Goal: Task Accomplishment & Management: Complete application form

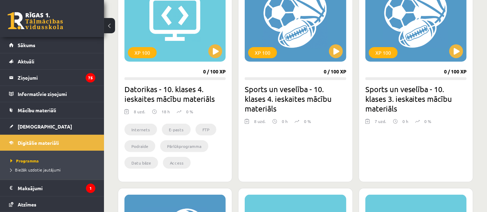
scroll to position [9, 0]
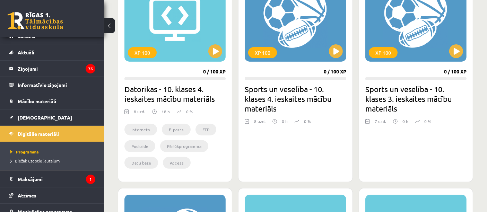
click at [16, 27] on link at bounding box center [36, 20] width 56 height 17
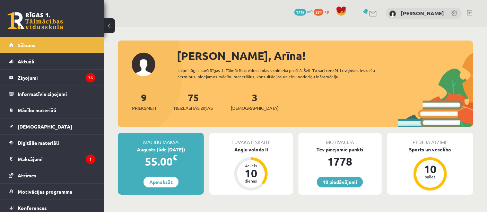
drag, startPoint x: 161, startPoint y: 50, endPoint x: 389, endPoint y: 104, distance: 234.6
click at [389, 104] on div "Sveika, Arīna! Laipni lūgts savā Rīgas 1. Tālmācības vidusskolas skolnieka prof…" at bounding box center [296, 88] width 356 height 80
click at [46, 19] on link at bounding box center [36, 20] width 56 height 17
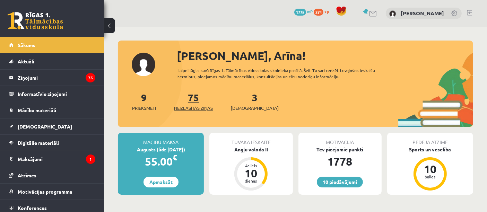
click at [192, 100] on link "75 Neizlasītās ziņas" at bounding box center [193, 101] width 39 height 20
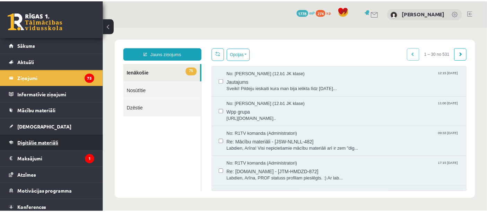
scroll to position [19, 0]
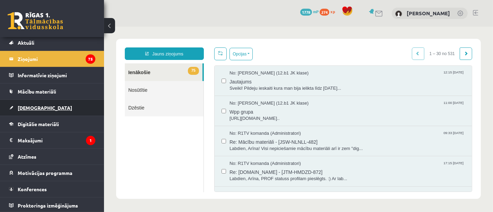
click at [39, 113] on link "[DEMOGRAPHIC_DATA]" at bounding box center [52, 108] width 86 height 16
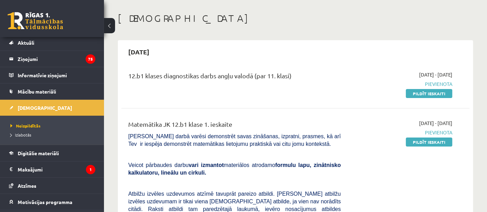
scroll to position [28, 0]
click at [419, 142] on link "Pildīt ieskaiti" at bounding box center [429, 141] width 46 height 9
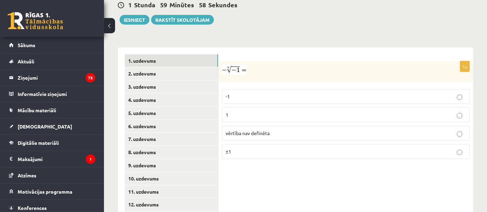
scroll to position [276, 0]
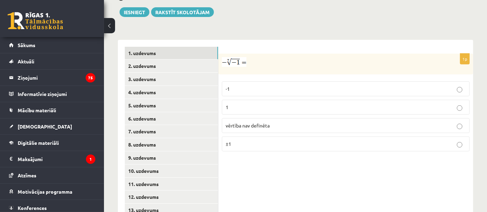
click at [250, 104] on p "1" at bounding box center [346, 107] width 240 height 7
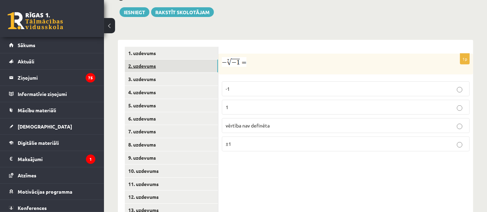
click at [188, 60] on link "2. uzdevums" at bounding box center [171, 66] width 93 height 13
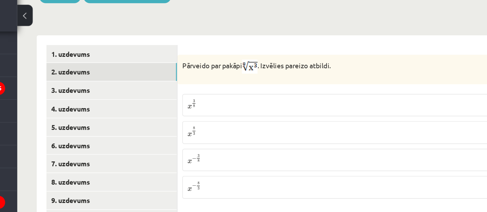
click at [244, 82] on label "x 3 8 x 3 8" at bounding box center [346, 90] width 248 height 16
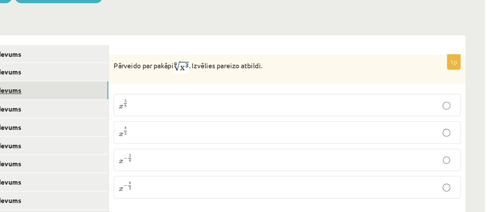
click at [184, 73] on link "3. uzdevums" at bounding box center [171, 79] width 93 height 13
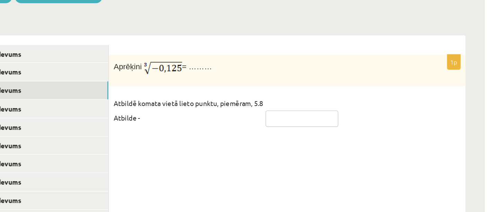
click at [336, 94] on input "text" at bounding box center [357, 100] width 52 height 12
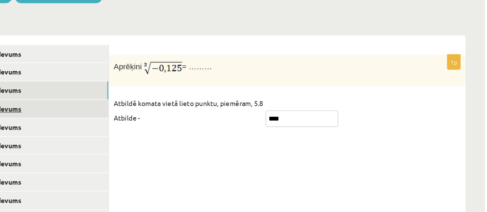
type input "****"
click at [181, 87] on link "4. uzdevums" at bounding box center [171, 92] width 93 height 13
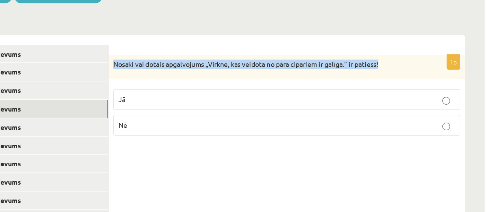
drag, startPoint x: 222, startPoint y: 53, endPoint x: 420, endPoint y: 49, distance: 197.8
click at [420, 57] on p "Nosaki vai dotais apgalvojums „Virkne, kas veidota no pāra cipariem ir galīga.”…" at bounding box center [328, 60] width 213 height 7
copy p "Nosaki vai dotais apgalvojums „Virkne, kas veidota no pāra cipariem ir galīga.”…"
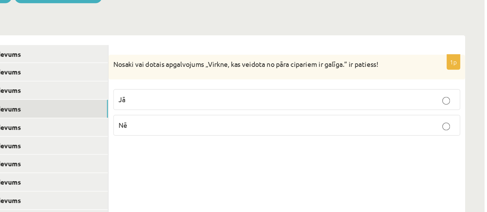
click at [359, 143] on div "1p Nosaki vai dotais apgalvojums „Virkne, kas veidota no pāra cipariem ir galīg…" at bounding box center [346, 145] width 255 height 211
click at [266, 100] on label "Nē" at bounding box center [346, 104] width 248 height 15
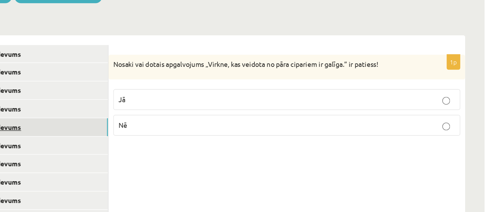
click at [181, 99] on link "5. uzdevums" at bounding box center [171, 105] width 93 height 13
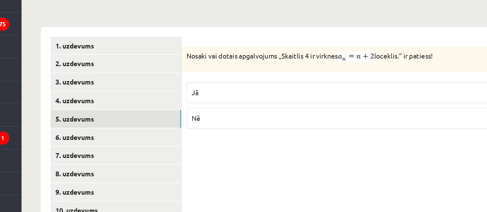
scroll to position [235, 0]
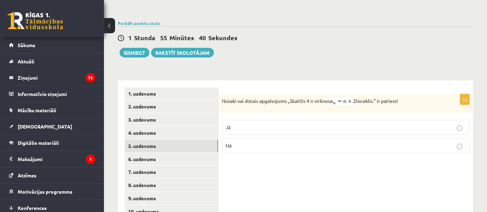
click at [279, 124] on p "Jā" at bounding box center [346, 127] width 240 height 7
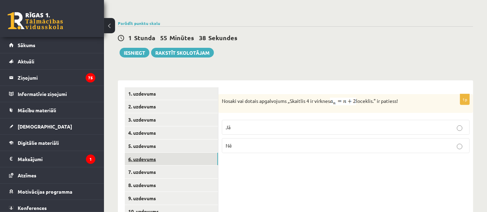
click at [192, 153] on link "6. uzdevums" at bounding box center [171, 159] width 93 height 13
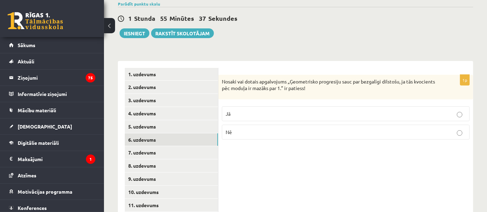
scroll to position [255, 0]
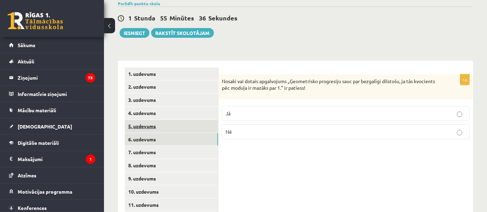
click at [186, 121] on link "5. uzdevums" at bounding box center [171, 126] width 93 height 13
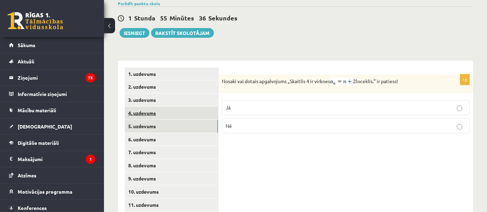
click at [182, 107] on link "4. uzdevums" at bounding box center [171, 113] width 93 height 13
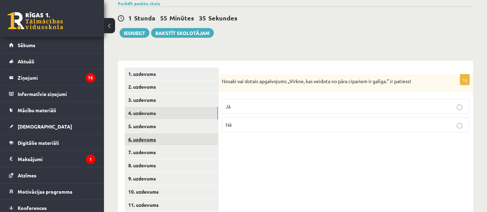
click at [182, 133] on link "6. uzdevums" at bounding box center [171, 139] width 93 height 13
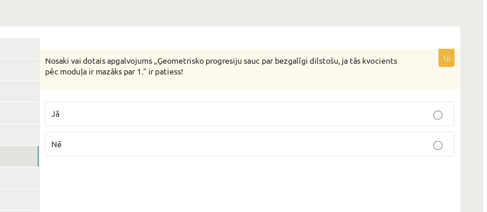
click at [359, 110] on p "Jā" at bounding box center [346, 113] width 240 height 7
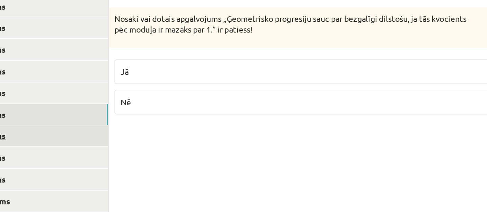
click at [184, 146] on link "7. uzdevums" at bounding box center [171, 152] width 93 height 13
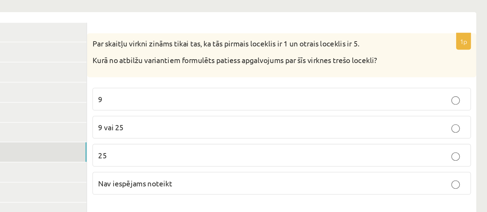
click at [261, 133] on p "9 vai 25" at bounding box center [346, 136] width 240 height 7
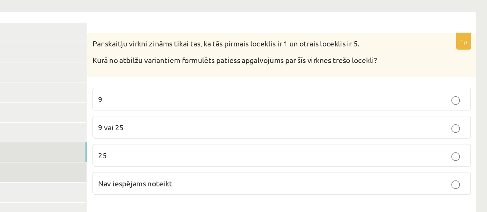
click at [190, 159] on link "8. uzdevums" at bounding box center [171, 165] width 93 height 13
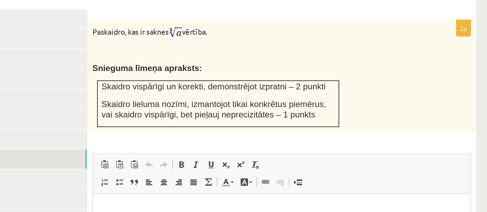
scroll to position [292, 0]
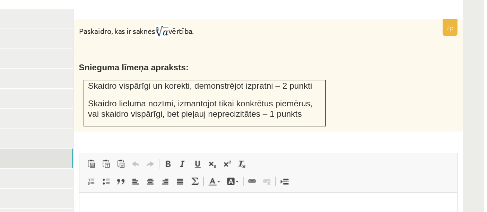
click at [413, 55] on div "Paskaidro, kas ir saknes vērtība. Snieguma līmeņa apraksts: Skaidro vispārīgi u…" at bounding box center [346, 74] width 255 height 74
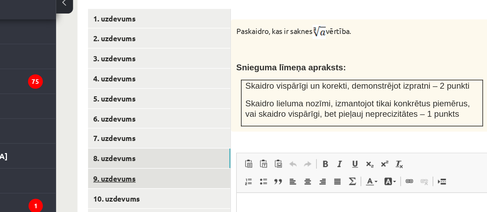
click at [160, 135] on link "9. uzdevums" at bounding box center [171, 141] width 93 height 13
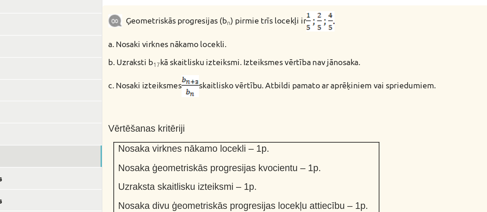
click at [264, 110] on p at bounding box center [328, 113] width 213 height 7
click at [281, 100] on div "Ģeometriskās progresijas (b n ) pirmie trīs locekļi ir a. Nosaki virknes nākamo…" at bounding box center [346, 126] width 255 height 150
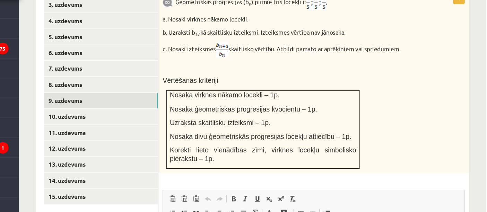
scroll to position [314, 0]
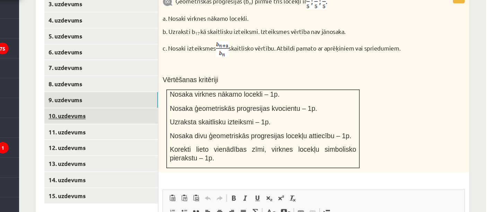
click at [215, 128] on link "10. uzdevums" at bounding box center [171, 133] width 93 height 13
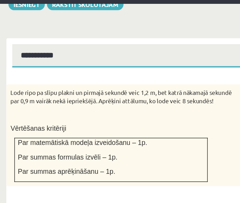
scroll to position [306, 0]
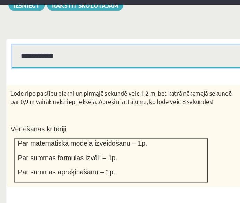
click at [78, 58] on select "**********" at bounding box center [120, 67] width 220 height 19
click at [10, 58] on select "**********" at bounding box center [120, 67] width 220 height 19
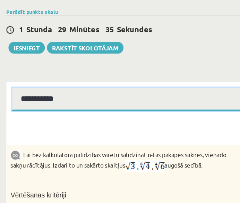
scroll to position [256, 0]
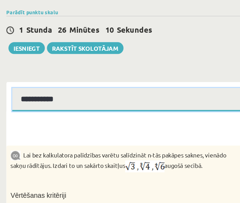
click at [77, 108] on select "**********" at bounding box center [120, 117] width 220 height 19
click at [10, 108] on select "**********" at bounding box center [120, 117] width 220 height 19
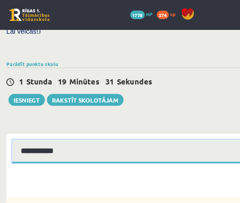
scroll to position [249, 0]
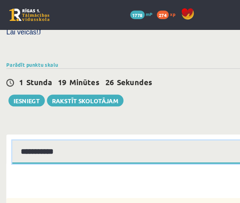
click at [68, 115] on select "**********" at bounding box center [120, 124] width 220 height 19
click at [10, 115] on select "**********" at bounding box center [120, 124] width 220 height 19
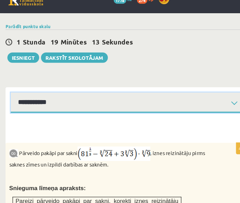
scroll to position [289, 0]
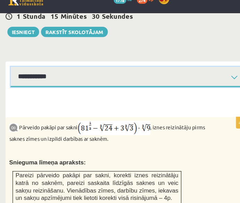
click at [153, 75] on select "**********" at bounding box center [120, 84] width 220 height 19
click at [10, 75] on select "**********" at bounding box center [120, 84] width 220 height 19
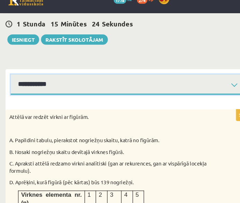
scroll to position [285, 0]
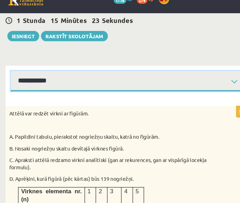
click at [68, 78] on select "**********" at bounding box center [120, 87] width 220 height 19
click at [10, 78] on select "**********" at bounding box center [120, 87] width 220 height 19
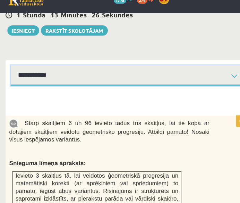
scroll to position [291, 0]
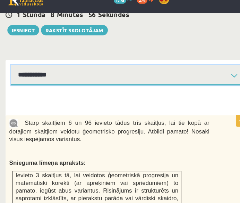
click at [97, 73] on select "**********" at bounding box center [120, 82] width 220 height 19
select select "**********"
click at [10, 73] on select "**********" at bounding box center [120, 82] width 220 height 19
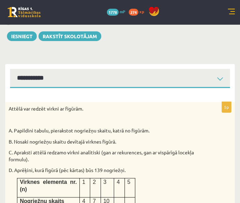
scroll to position [294, 0]
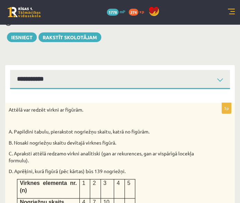
click at [154, 106] on p "Attēlā var redzēt virkni ar figūrām." at bounding box center [103, 109] width 188 height 7
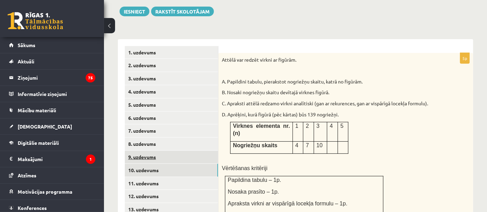
scroll to position [278, 0]
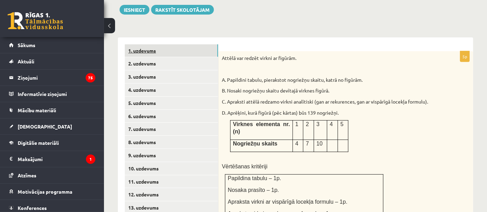
click at [165, 44] on link "1. uzdevums" at bounding box center [171, 50] width 93 height 13
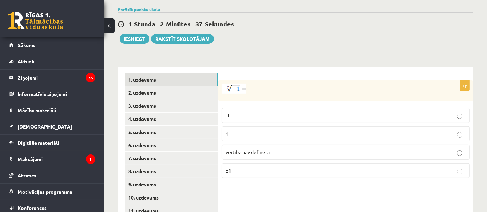
scroll to position [258, 0]
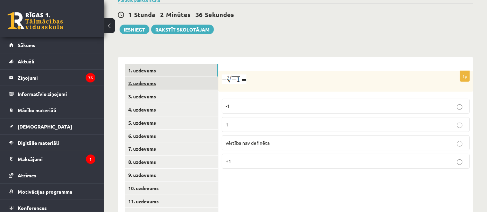
click at [174, 77] on link "2. uzdevums" at bounding box center [171, 83] width 93 height 13
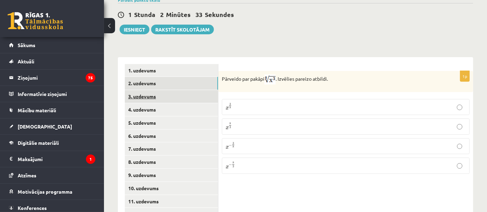
click at [175, 93] on link "3. uzdevums" at bounding box center [171, 96] width 93 height 13
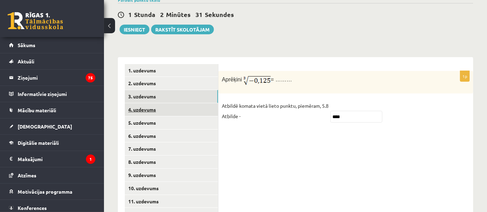
click at [173, 103] on link "4. uzdevums" at bounding box center [171, 109] width 93 height 13
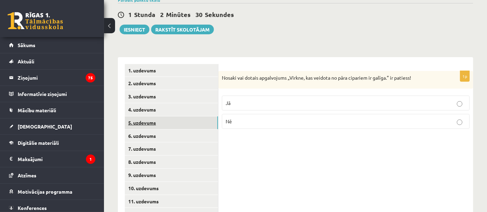
click at [177, 120] on link "5. uzdevums" at bounding box center [171, 123] width 93 height 13
click at [177, 130] on link "6. uzdevums" at bounding box center [171, 136] width 93 height 13
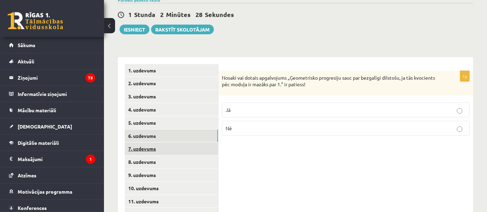
click at [178, 143] on link "7. uzdevums" at bounding box center [171, 149] width 93 height 13
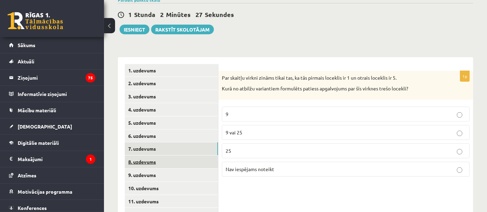
scroll to position [275, 0]
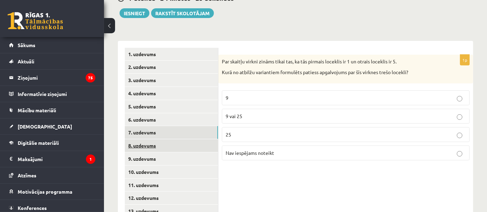
click at [174, 140] on link "8. uzdevums" at bounding box center [171, 145] width 93 height 13
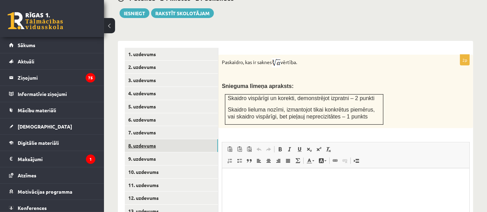
scroll to position [0, 0]
click at [174, 142] on link "8. uzdevums" at bounding box center [171, 145] width 93 height 13
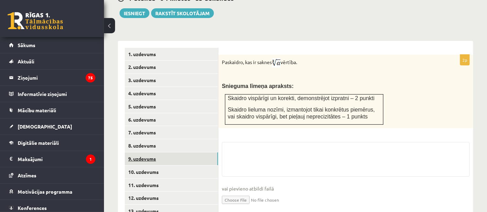
click at [169, 154] on link "9. uzdevums" at bounding box center [171, 159] width 93 height 13
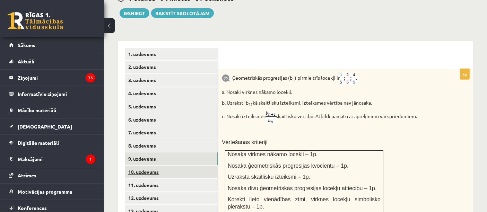
drag, startPoint x: 169, startPoint y: 155, endPoint x: 149, endPoint y: 166, distance: 23.1
click at [149, 166] on link "10. uzdevums" at bounding box center [171, 172] width 93 height 13
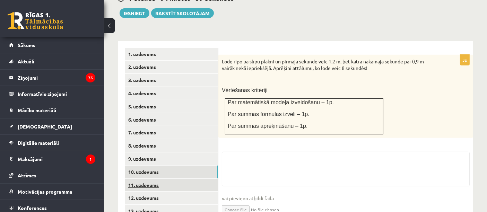
click at [174, 179] on link "11. uzdevums" at bounding box center [171, 185] width 93 height 13
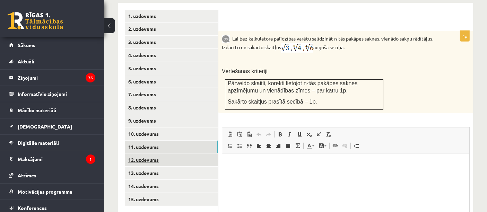
click at [170, 154] on link "12. uzdevums" at bounding box center [171, 160] width 93 height 13
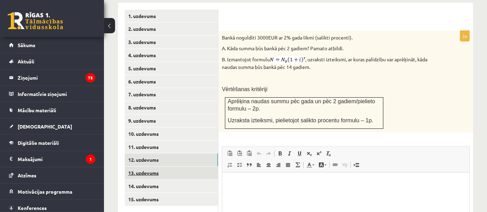
click at [163, 167] on link "13. uzdevums" at bounding box center [171, 173] width 93 height 13
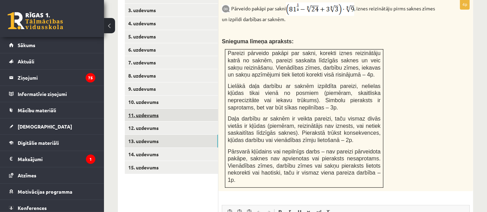
click at [156, 109] on link "11. uzdevums" at bounding box center [171, 115] width 93 height 13
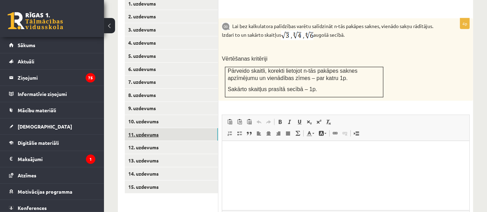
scroll to position [326, 0]
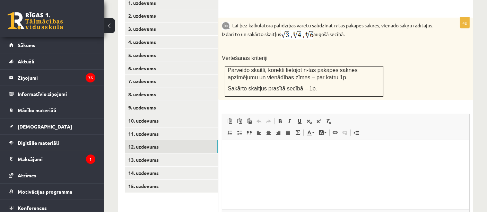
click at [154, 141] on link "12. uzdevums" at bounding box center [171, 147] width 93 height 13
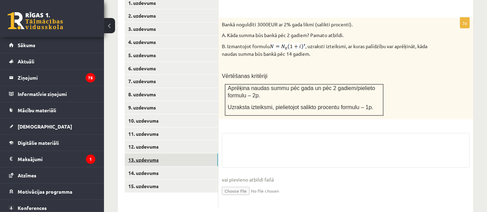
click at [154, 154] on link "13. uzdevums" at bounding box center [171, 160] width 93 height 13
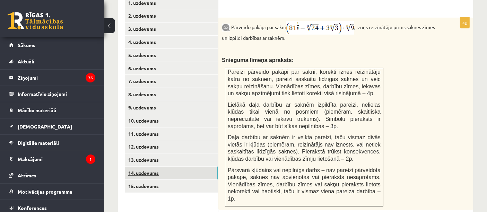
click at [159, 169] on link "14. uzdevums" at bounding box center [171, 173] width 93 height 13
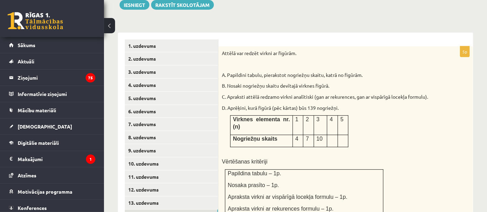
scroll to position [0, 0]
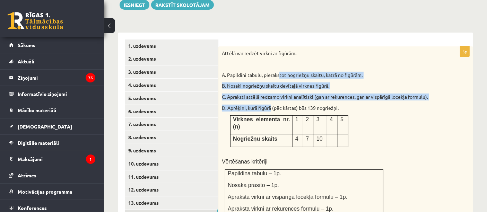
drag, startPoint x: 272, startPoint y: 101, endPoint x: 279, endPoint y: 70, distance: 32.1
click at [279, 70] on div "Attēlā var redzēt virkni ar figūrām. A. Papildini tabulu, pierakstot nogriežņu …" at bounding box center [346, 139] width 255 height 186
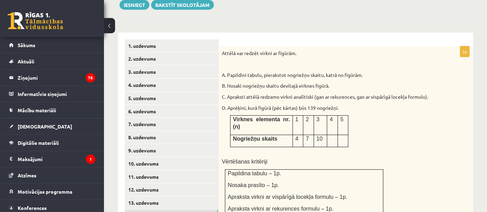
click at [440, 151] on div "Attēlā var redzēt virkni ar figūrām. A. Papildini tabulu, pierakstot nogriežņu …" at bounding box center [346, 139] width 255 height 186
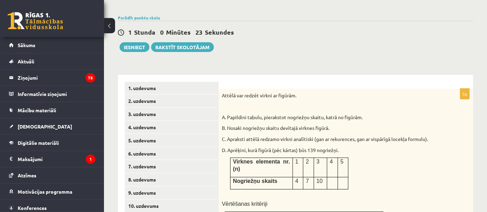
scroll to position [246, 0]
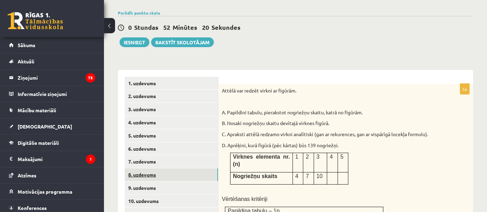
click at [160, 169] on link "8. uzdevums" at bounding box center [171, 175] width 93 height 13
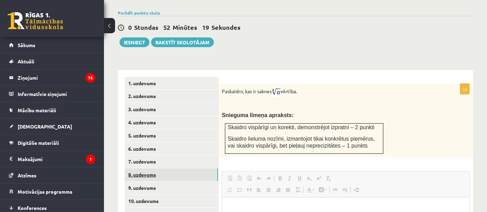
scroll to position [0, 0]
click at [123, 165] on div "1. uzdevums 2. uzdevums 3. uzdevums 4. uzdevums 5. uzdevums 6. uzdevums 7. uzde…" at bounding box center [168, 196] width 101 height 253
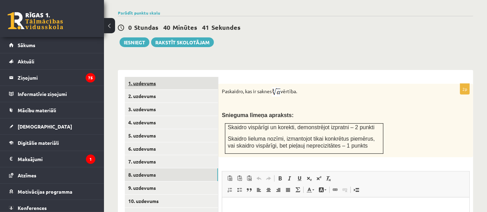
click at [170, 77] on link "1. uzdevums" at bounding box center [171, 83] width 93 height 13
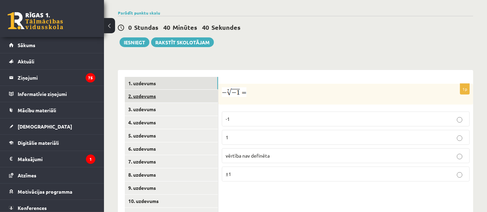
click at [185, 92] on link "2. uzdevums" at bounding box center [171, 96] width 93 height 13
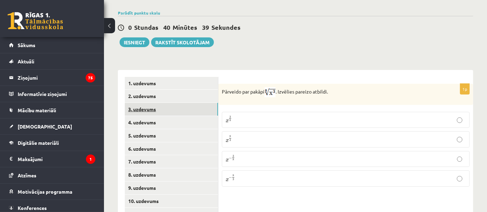
click at [180, 103] on link "3. uzdevums" at bounding box center [171, 109] width 93 height 13
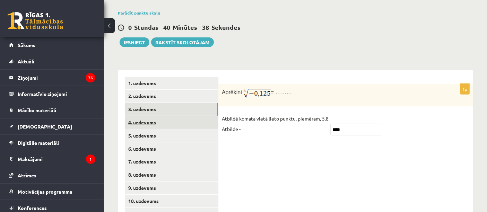
click at [172, 116] on link "4. uzdevums" at bounding box center [171, 122] width 93 height 13
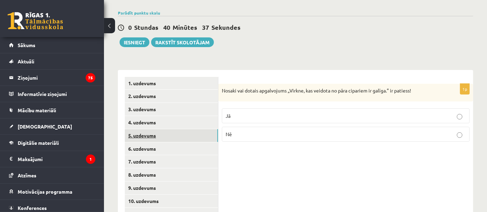
click at [170, 132] on link "5. uzdevums" at bounding box center [171, 135] width 93 height 13
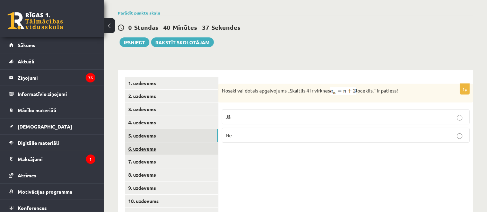
click at [169, 146] on link "6. uzdevums" at bounding box center [171, 149] width 93 height 13
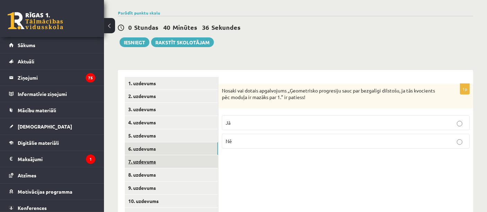
click at [165, 155] on link "7. uzdevums" at bounding box center [171, 161] width 93 height 13
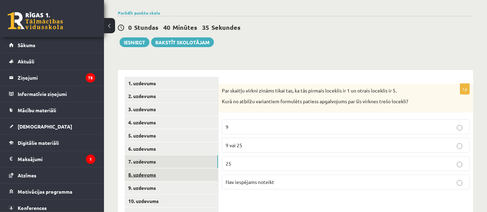
click at [165, 169] on link "8. uzdevums" at bounding box center [171, 175] width 93 height 13
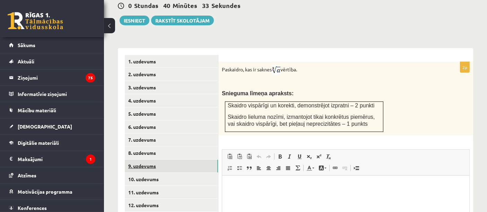
click at [158, 160] on link "9. uzdevums" at bounding box center [171, 166] width 93 height 13
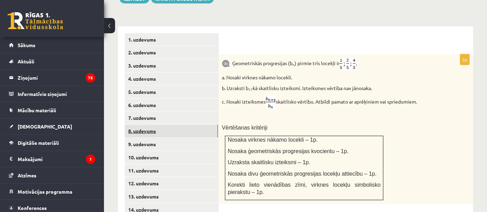
click at [150, 125] on link "8. uzdevums" at bounding box center [171, 131] width 93 height 13
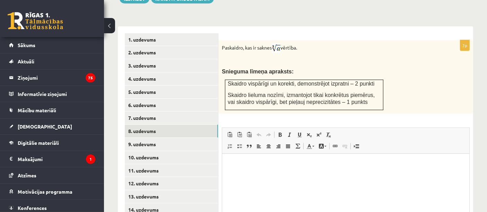
scroll to position [361, 0]
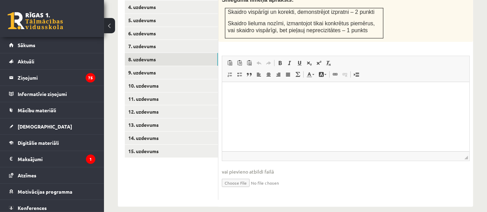
click at [263, 103] on html at bounding box center [345, 92] width 247 height 21
click at [244, 95] on p "*********" at bounding box center [346, 92] width 234 height 7
copy p "*********"
click at [267, 103] on html "*********" at bounding box center [345, 92] width 247 height 21
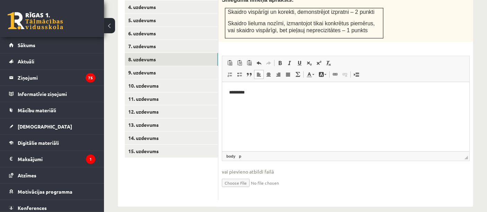
click at [241, 176] on input "file" at bounding box center [346, 183] width 248 height 14
type input "**********"
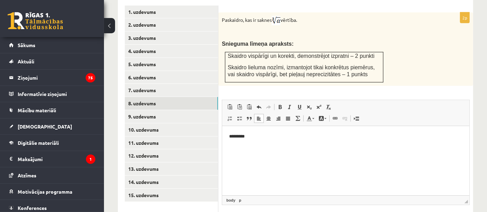
scroll to position [317, 0]
click at [173, 114] on link "9. uzdevums" at bounding box center [171, 116] width 93 height 13
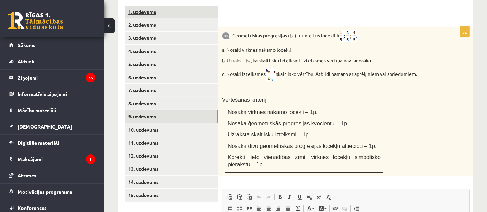
scroll to position [0, 0]
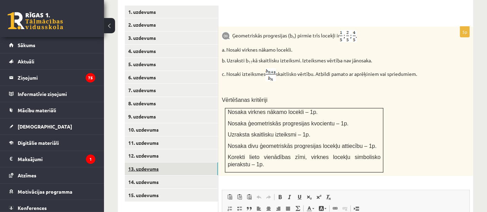
click at [161, 163] on link "13. uzdevums" at bounding box center [171, 169] width 93 height 13
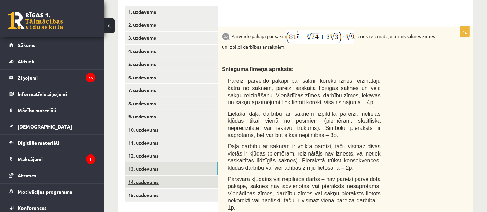
click at [164, 176] on link "14. uzdevums" at bounding box center [171, 182] width 93 height 13
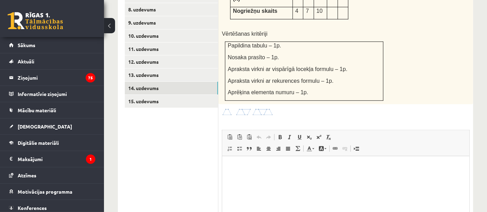
click at [295, 133] on span "Bold Keyboard shortcut Ctrl+B Italic Keyboard shortcut Ctrl+I Underline Keyboar…" at bounding box center [305, 138] width 60 height 11
click at [271, 178] on html at bounding box center [345, 166] width 247 height 21
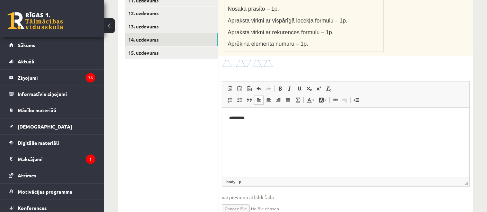
scroll to position [477, 0]
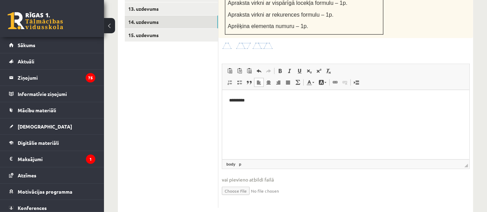
click at [229, 184] on input "file" at bounding box center [346, 191] width 248 height 14
type input "**********"
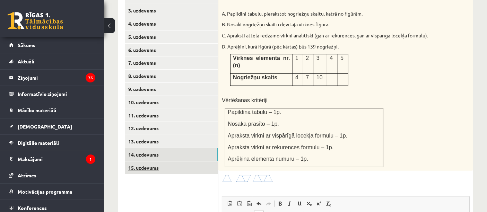
scroll to position [344, 0]
click at [158, 162] on link "15. uzdevums" at bounding box center [171, 168] width 93 height 13
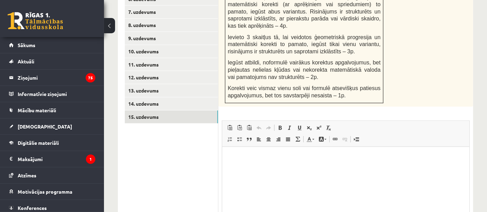
scroll to position [0, 0]
click at [273, 167] on html at bounding box center [345, 157] width 247 height 21
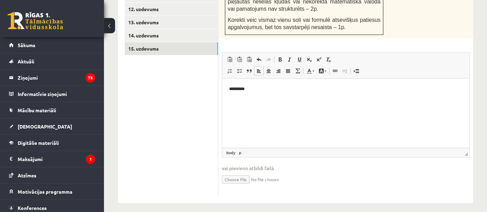
click at [245, 172] on input "file" at bounding box center [346, 179] width 248 height 14
type input "**********"
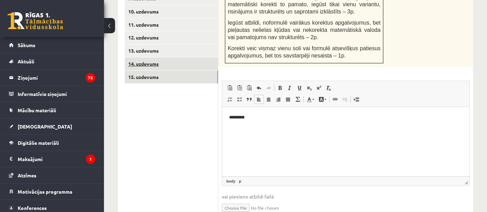
scroll to position [379, 0]
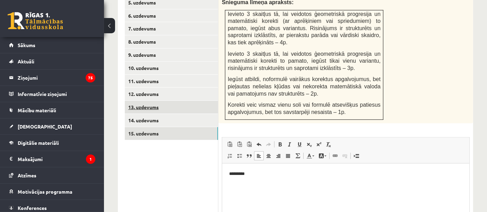
click at [163, 101] on link "13. uzdevums" at bounding box center [171, 107] width 93 height 13
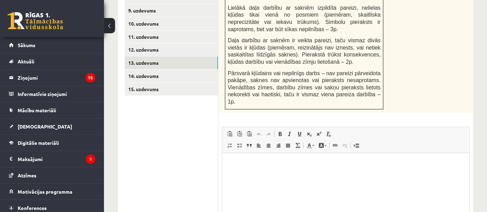
scroll to position [0, 0]
click at [256, 169] on html at bounding box center [345, 163] width 247 height 21
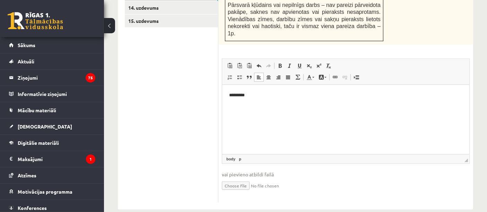
click at [233, 178] on input "file" at bounding box center [346, 185] width 248 height 14
click at [229, 178] on input "file" at bounding box center [346, 185] width 248 height 14
type input "**********"
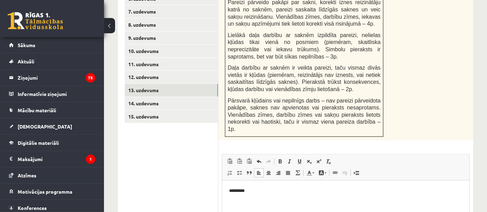
scroll to position [394, 0]
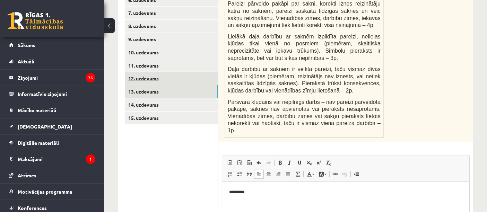
click at [140, 72] on link "12. uzdevums" at bounding box center [171, 78] width 93 height 13
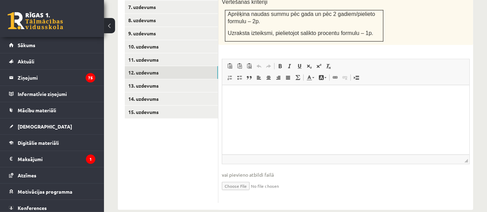
scroll to position [404, 0]
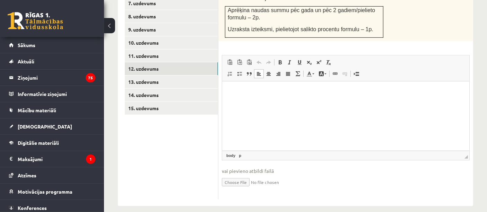
click at [283, 102] on html at bounding box center [345, 91] width 247 height 21
click at [227, 176] on input "file" at bounding box center [346, 182] width 248 height 14
type input "**********"
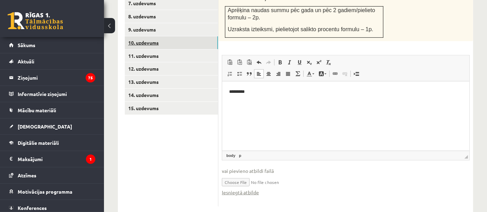
click at [170, 36] on link "10. uzdevums" at bounding box center [171, 42] width 93 height 13
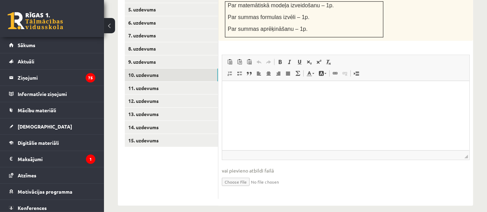
scroll to position [0, 0]
click at [246, 102] on html at bounding box center [345, 91] width 247 height 21
click at [228, 177] on input "file" at bounding box center [346, 182] width 248 height 14
type input "**********"
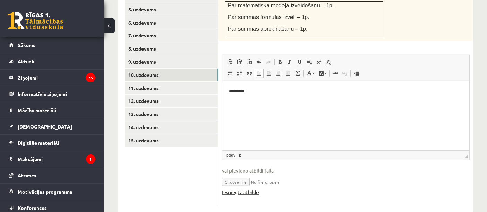
click at [238, 189] on link "Iesniegtā atbilde" at bounding box center [240, 192] width 37 height 7
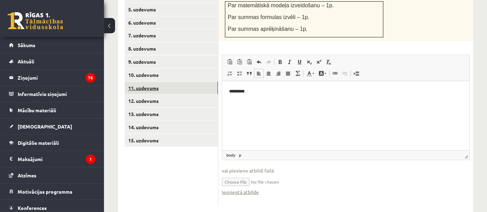
click at [183, 82] on link "11. uzdevums" at bounding box center [171, 88] width 93 height 13
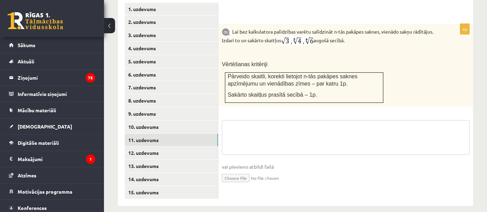
click at [252, 121] on textarea at bounding box center [346, 137] width 248 height 35
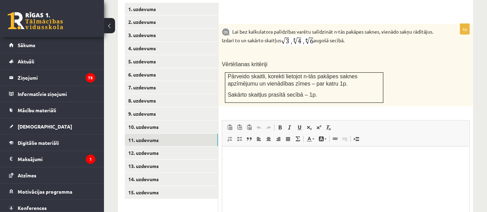
scroll to position [0, 0]
click at [244, 166] on html at bounding box center [345, 156] width 247 height 21
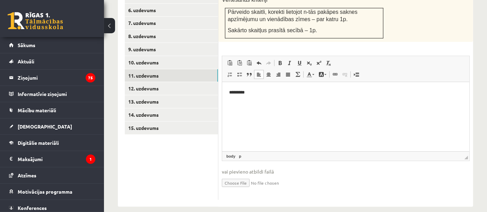
click at [241, 179] on input "file" at bounding box center [346, 183] width 248 height 14
type input "**********"
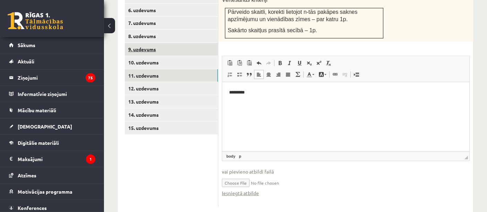
click at [155, 45] on link "9. uzdevums" at bounding box center [171, 49] width 93 height 13
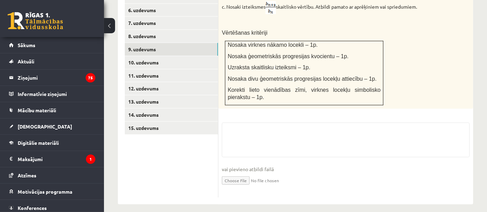
scroll to position [383, 0]
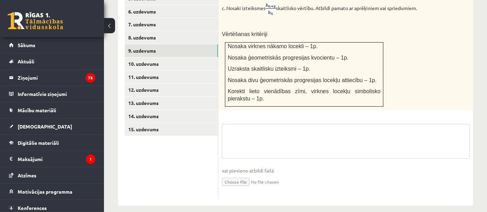
click at [263, 140] on textarea at bounding box center [346, 141] width 248 height 35
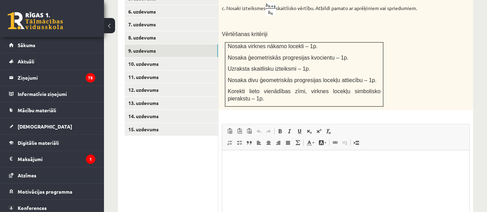
scroll to position [0, 0]
click at [260, 167] on html at bounding box center [345, 160] width 247 height 21
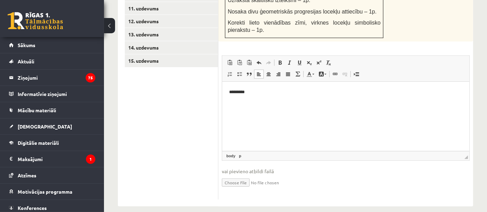
click at [241, 176] on input "file" at bounding box center [346, 182] width 248 height 14
type input "**********"
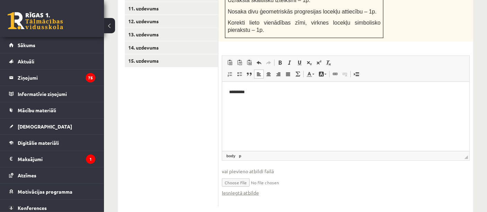
click at [186, 91] on ul "1. uzdevums 2. uzdevums 3. uzdevums 4. uzdevums 5. uzdevums 6. uzdevums 7. uzde…" at bounding box center [172, 39] width 94 height 336
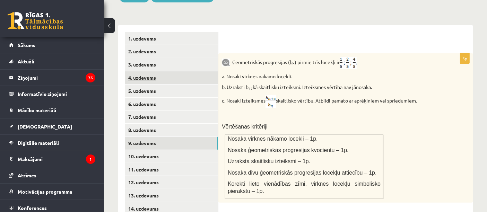
scroll to position [290, 0]
click at [158, 37] on link "1. uzdevums" at bounding box center [171, 39] width 93 height 13
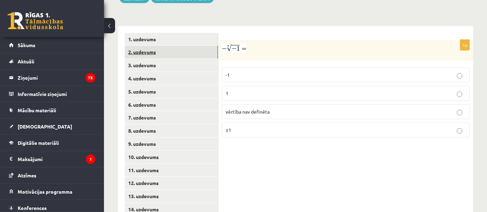
click at [164, 48] on link "2. uzdevums" at bounding box center [171, 52] width 93 height 13
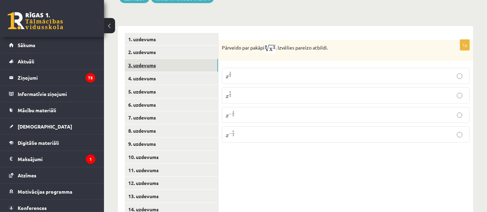
click at [163, 60] on link "3. uzdevums" at bounding box center [171, 65] width 93 height 13
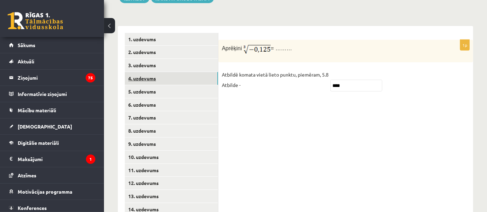
click at [164, 75] on link "4. uzdevums" at bounding box center [171, 78] width 93 height 13
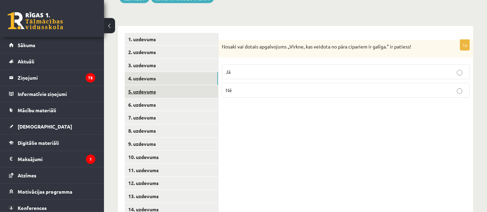
click at [168, 85] on link "5. uzdevums" at bounding box center [171, 91] width 93 height 13
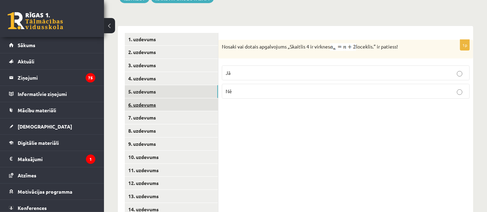
click at [156, 100] on link "6. uzdevums" at bounding box center [171, 105] width 93 height 13
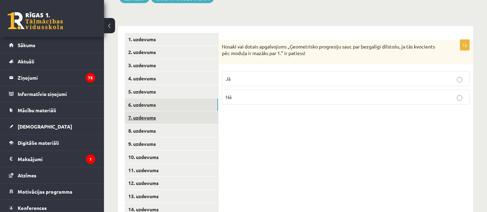
click at [152, 111] on link "7. uzdevums" at bounding box center [171, 117] width 93 height 13
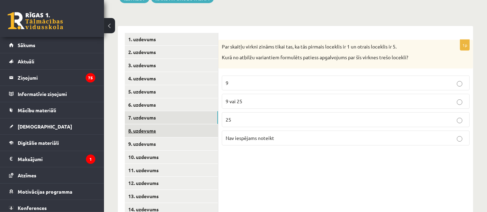
click at [151, 125] on link "8. uzdevums" at bounding box center [171, 131] width 93 height 13
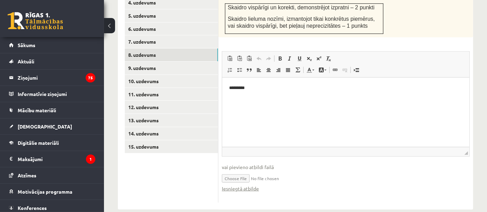
scroll to position [368, 0]
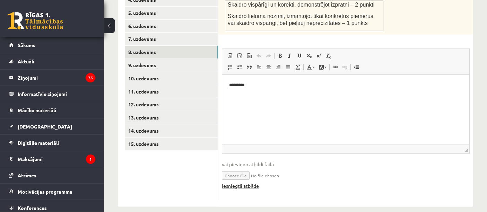
click at [248, 182] on link "Iesniegtā atbilde" at bounding box center [240, 185] width 37 height 7
click at [136, 59] on link "9. uzdevums" at bounding box center [171, 65] width 93 height 13
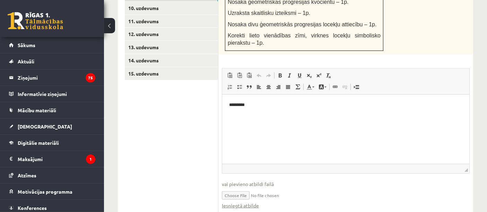
scroll to position [439, 0]
click at [249, 202] on link "Iesniegtā atbilde" at bounding box center [240, 205] width 37 height 7
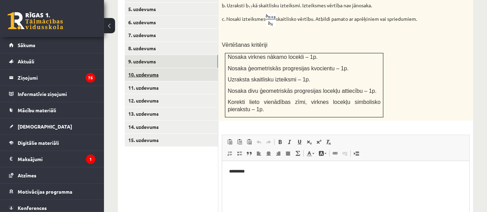
click at [164, 72] on link "10. uzdevums" at bounding box center [171, 74] width 93 height 13
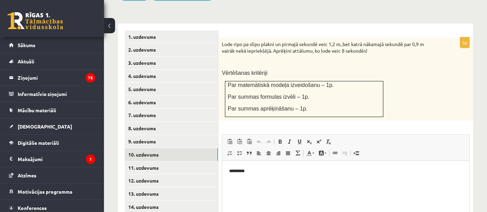
scroll to position [379, 0]
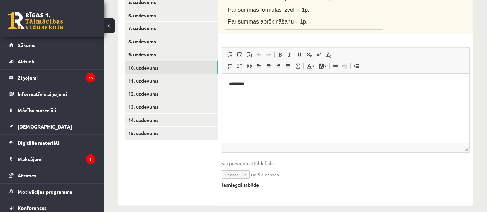
click at [237, 181] on link "Iesniegtā atbilde" at bounding box center [240, 184] width 37 height 7
click at [172, 75] on link "11. uzdevums" at bounding box center [171, 81] width 93 height 13
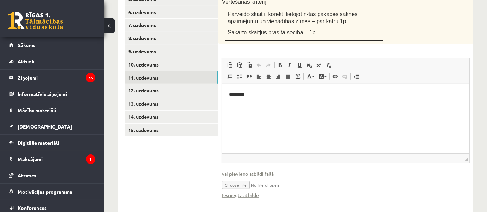
scroll to position [0, 0]
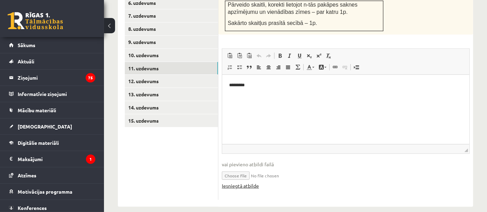
click at [246, 182] on link "Iesniegtā atbilde" at bounding box center [240, 185] width 37 height 7
click at [199, 77] on link "12. uzdevums" at bounding box center [171, 81] width 93 height 13
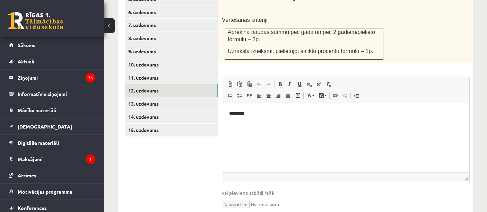
scroll to position [411, 0]
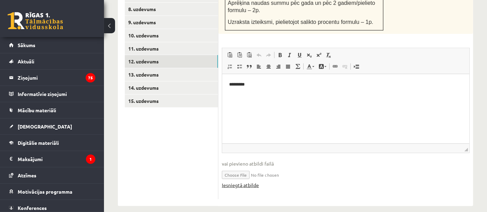
click at [246, 182] on link "Iesniegtā atbilde" at bounding box center [240, 185] width 37 height 7
click at [167, 68] on link "13. uzdevums" at bounding box center [171, 74] width 93 height 13
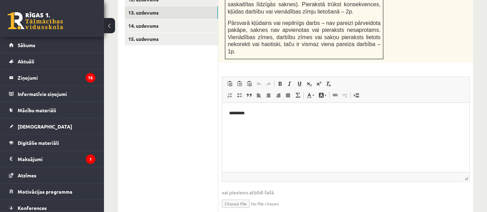
scroll to position [475, 0]
click at [246, 210] on link "Iesniegtā atbilde" at bounding box center [240, 213] width 37 height 7
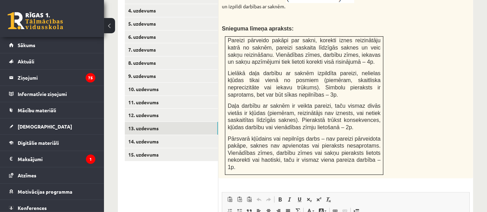
scroll to position [365, 0]
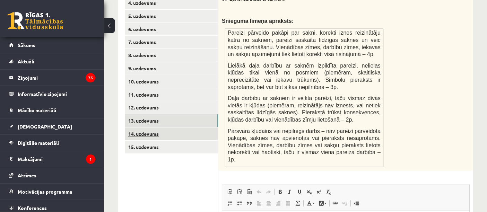
click at [180, 128] on link "14. uzdevums" at bounding box center [171, 134] width 93 height 13
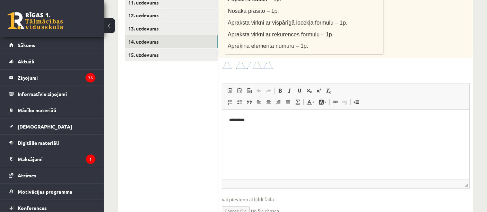
scroll to position [0, 0]
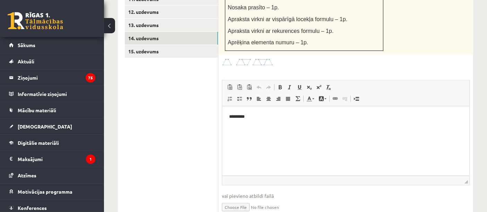
click at [181, 45] on link "15. uzdevums" at bounding box center [171, 51] width 93 height 13
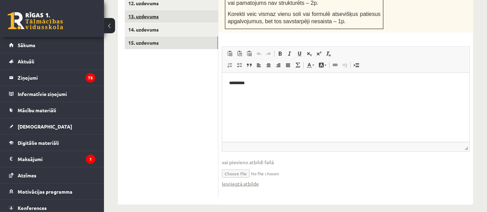
scroll to position [470, 0]
click at [245, 180] on link "Iesniegtā atbilde" at bounding box center [240, 183] width 37 height 7
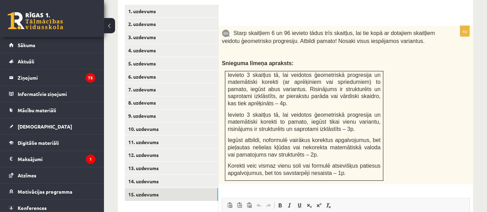
scroll to position [251, 0]
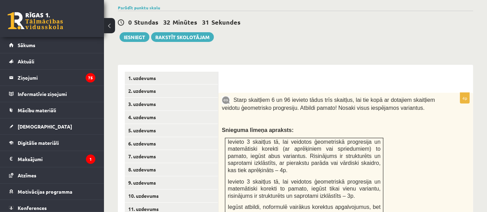
click at [137, 23] on div "0 Stundas 32 Minūtes 31 Sekundes Ieskaite saglabāta! Iesniegt Rakstīt skolotājam" at bounding box center [296, 26] width 356 height 31
click at [129, 32] on button "Iesniegt" at bounding box center [135, 37] width 30 height 10
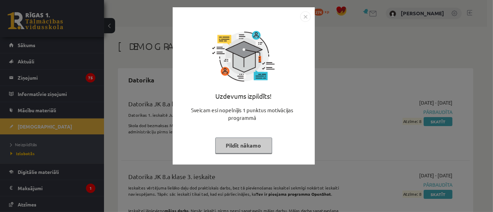
click at [227, 146] on button "Pildīt nākamo" at bounding box center [243, 146] width 57 height 16
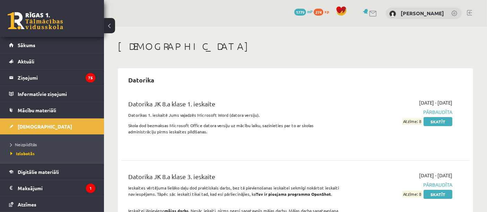
click at [9, 7] on div "0 Dāvanas 1779 mP 274 xp" at bounding box center [52, 18] width 104 height 37
click at [48, 24] on link at bounding box center [36, 20] width 56 height 17
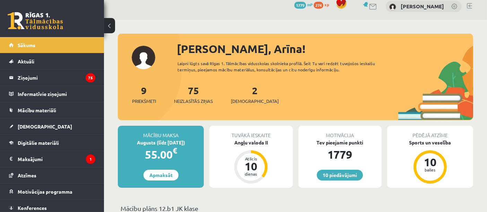
scroll to position [1, 0]
